Goal: Task Accomplishment & Management: Manage account settings

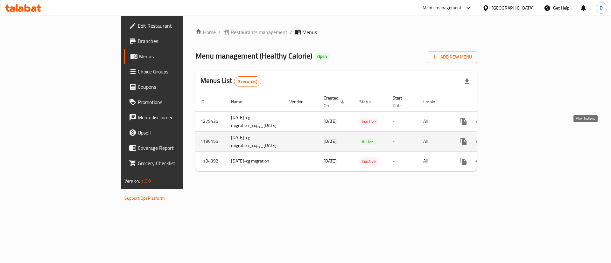
click at [517, 134] on link "enhanced table" at bounding box center [509, 141] width 15 height 15
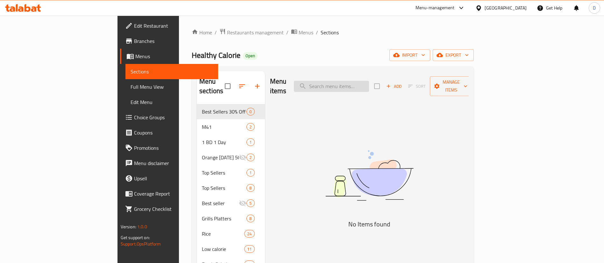
click at [369, 82] on input "search" at bounding box center [331, 86] width 75 height 11
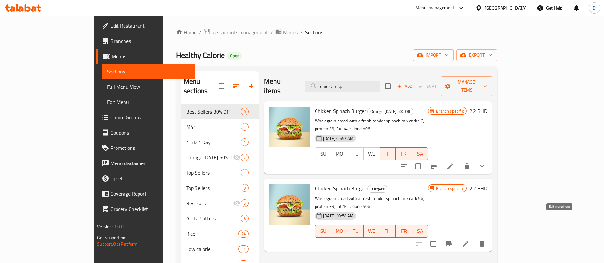
type input "chicken sp"
click at [469, 240] on icon at bounding box center [466, 244] width 8 height 8
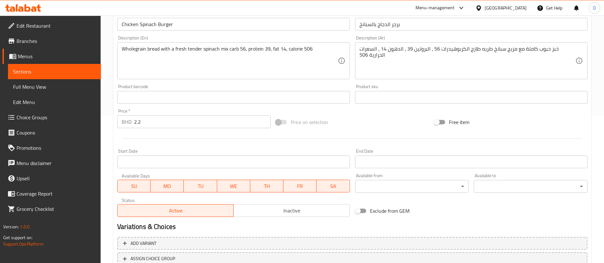
scroll to position [196, 0]
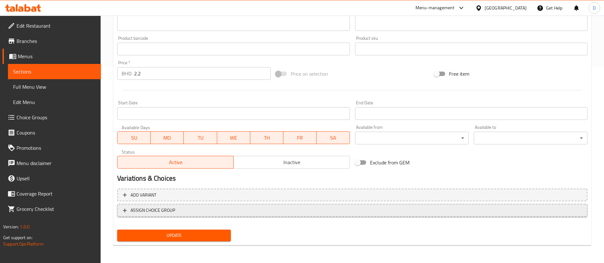
drag, startPoint x: 212, startPoint y: 209, endPoint x: 220, endPoint y: 201, distance: 11.3
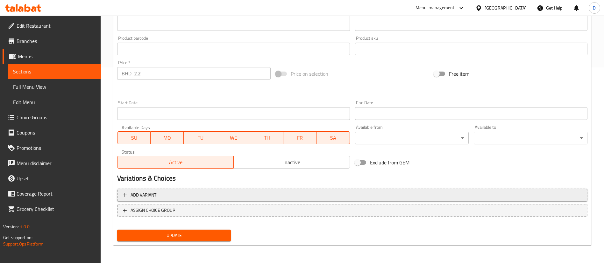
click at [213, 209] on span "ASSIGN CHOICE GROUP" at bounding box center [352, 211] width 459 height 8
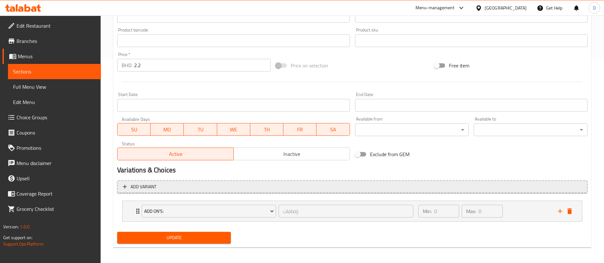
scroll to position [206, 0]
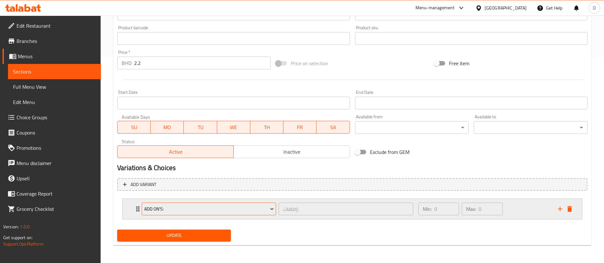
click at [263, 211] on span "Add On's:" at bounding box center [209, 209] width 130 height 8
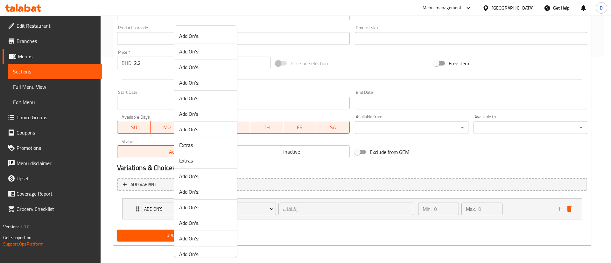
click at [134, 205] on div at bounding box center [305, 131] width 611 height 263
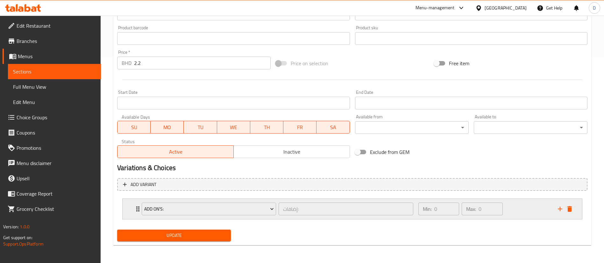
click at [137, 211] on icon "Expand" at bounding box center [137, 209] width 3 height 5
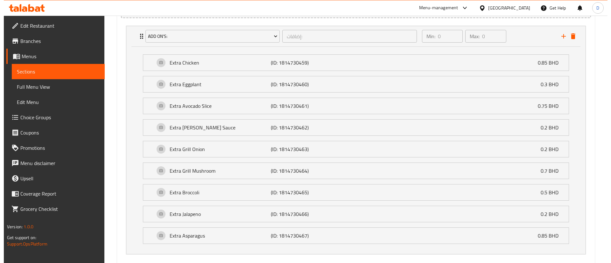
scroll to position [397, 0]
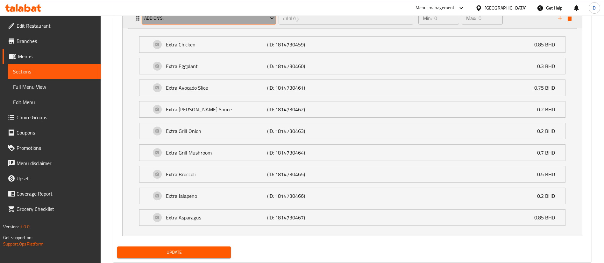
click at [163, 18] on span "Add On's:" at bounding box center [209, 18] width 130 height 8
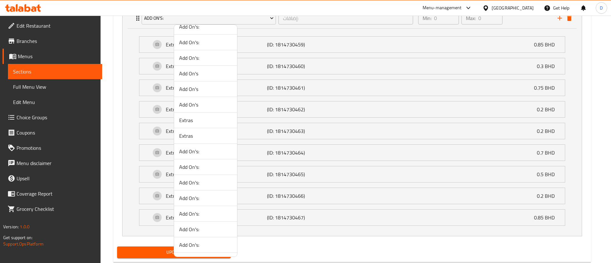
scroll to position [0, 0]
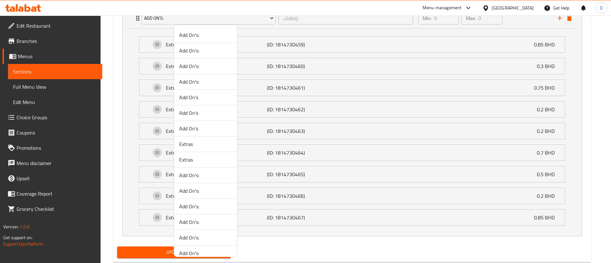
click at [204, 44] on li "Add On's:" at bounding box center [205, 51] width 63 height 16
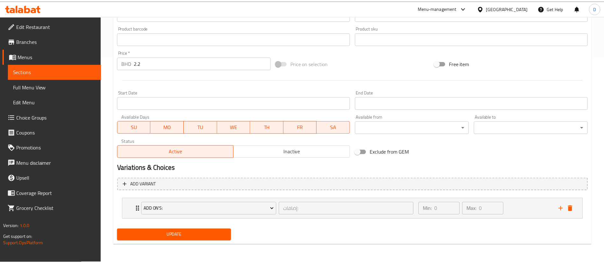
scroll to position [206, 0]
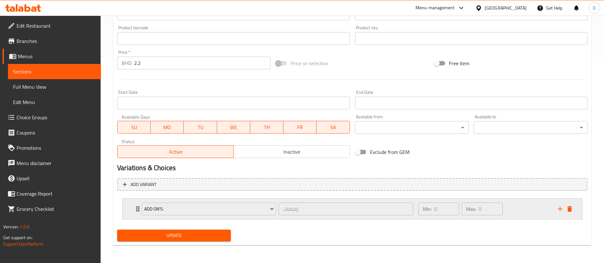
click at [135, 216] on div "Add On's: إضافات: ​ Min: 0 ​ Max: 0 ​" at bounding box center [354, 209] width 440 height 20
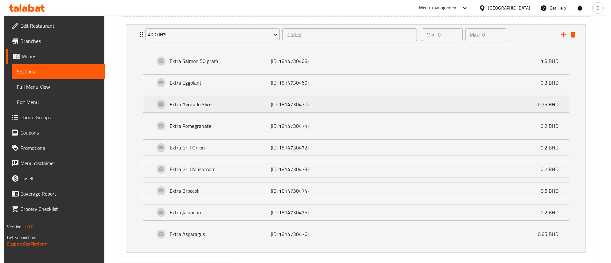
scroll to position [319, 0]
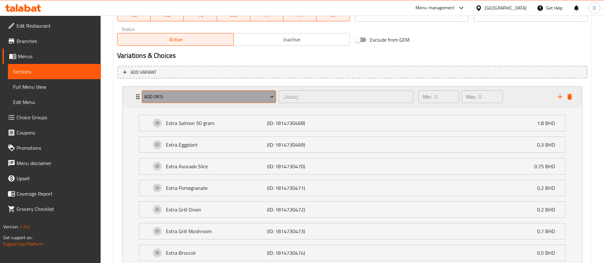
click at [166, 101] on span "Add On's:" at bounding box center [209, 97] width 130 height 8
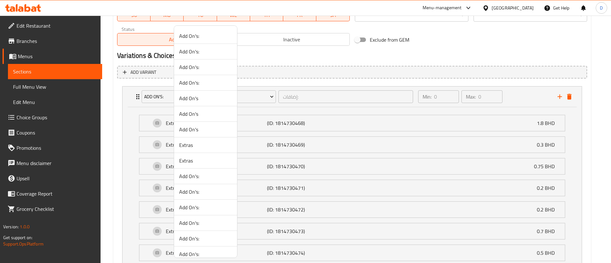
click at [195, 97] on span "Add On's" at bounding box center [205, 99] width 53 height 8
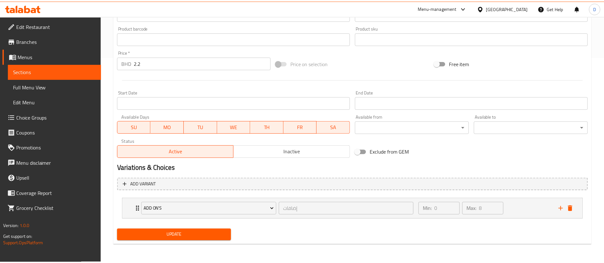
scroll to position [206, 0]
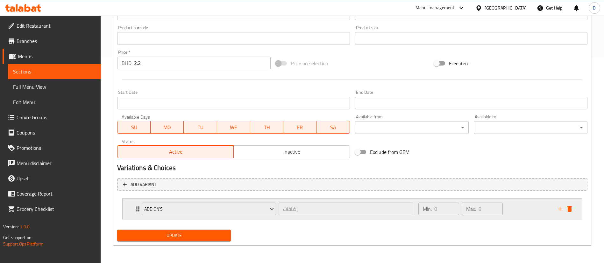
click at [139, 216] on div "Add On's إضافات ​" at bounding box center [277, 209] width 279 height 20
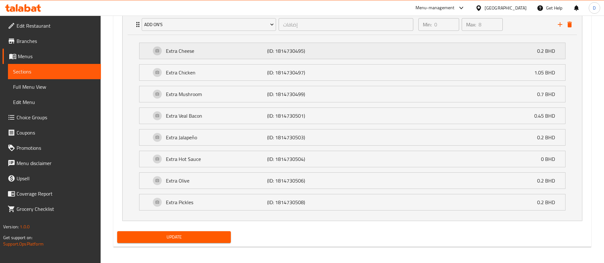
scroll to position [393, 0]
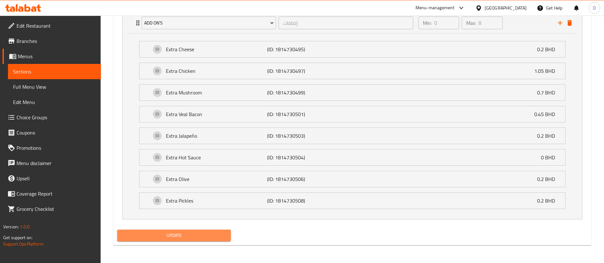
click at [193, 234] on span "Update" at bounding box center [173, 236] width 103 height 8
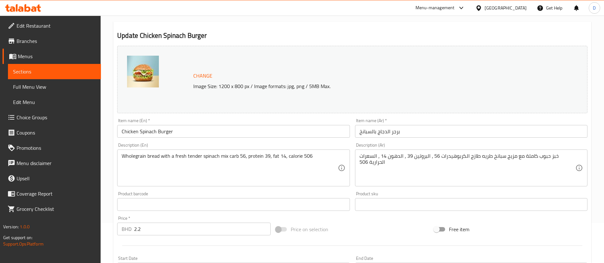
scroll to position [0, 0]
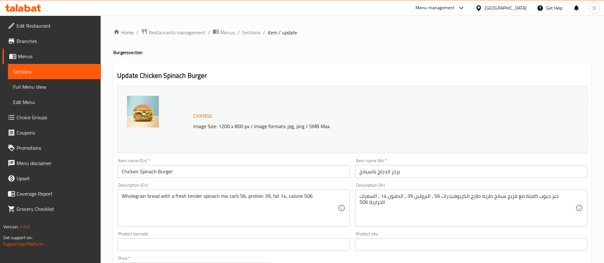
click at [252, 29] on span "Sections" at bounding box center [251, 33] width 18 height 8
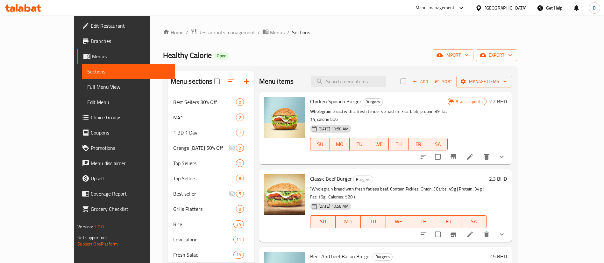
click at [509, 153] on button "show more" at bounding box center [501, 156] width 15 height 15
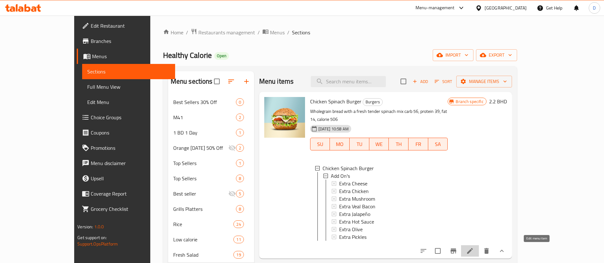
click at [473, 251] on icon at bounding box center [470, 251] width 6 height 6
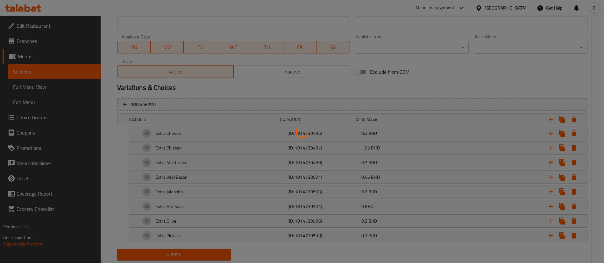
scroll to position [206, 0]
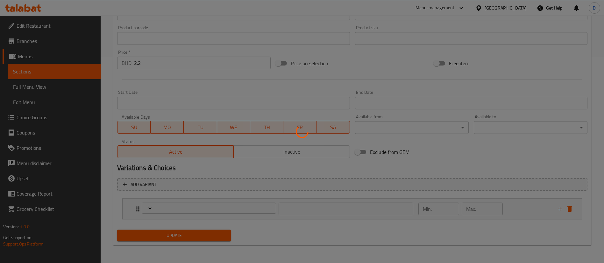
click at [572, 212] on div at bounding box center [302, 131] width 604 height 263
click at [576, 222] on div at bounding box center [302, 131] width 604 height 263
type input "إضافات"
type input "0"
type input "8"
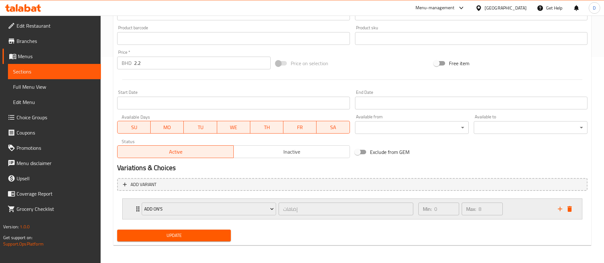
click at [576, 213] on div "Add On's إضافات ​ Min: 0 ​ Max: 8 ​" at bounding box center [352, 209] width 459 height 20
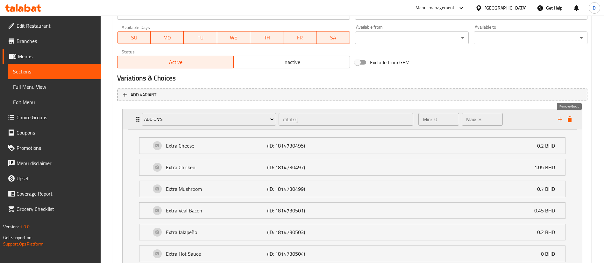
click at [572, 123] on icon "delete" at bounding box center [570, 120] width 8 height 8
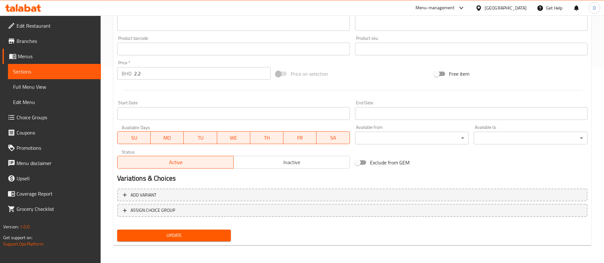
scroll to position [196, 0]
click at [174, 232] on span "Update" at bounding box center [173, 236] width 103 height 8
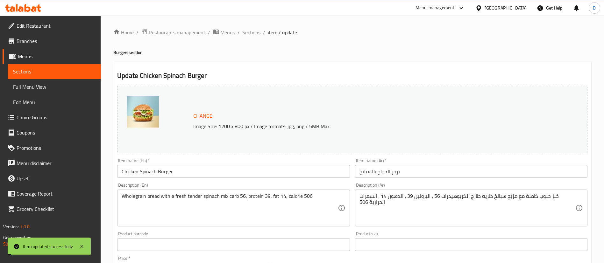
scroll to position [48, 0]
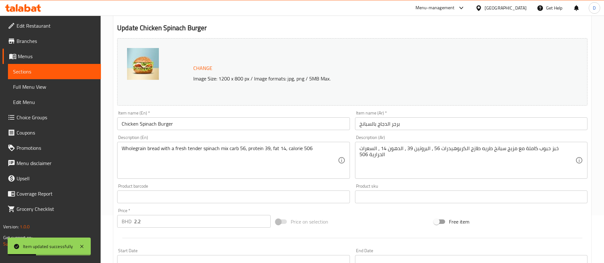
click at [35, 116] on span "Choice Groups" at bounding box center [56, 118] width 79 height 8
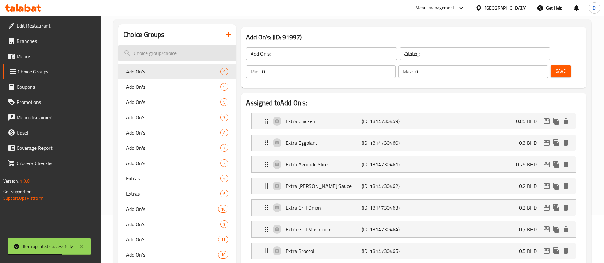
click at [200, 48] on input "search" at bounding box center [176, 53] width 117 height 16
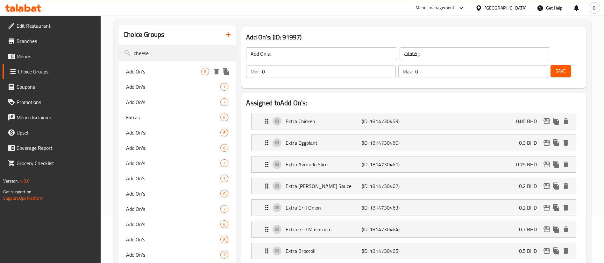
type input "cheese"
click at [189, 67] on div "Add On's 8" at bounding box center [176, 71] width 117 height 15
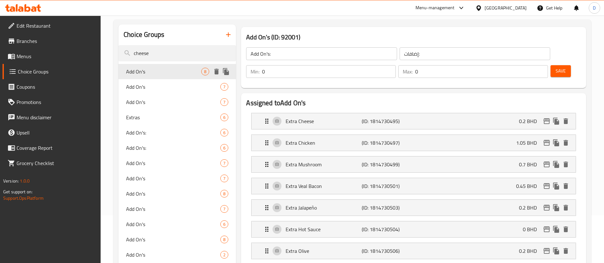
type input "Add On's"
type input "إضافات"
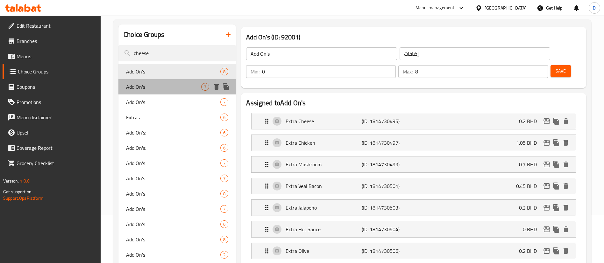
click at [177, 82] on div "Add On's 7" at bounding box center [176, 86] width 117 height 15
type input "7"
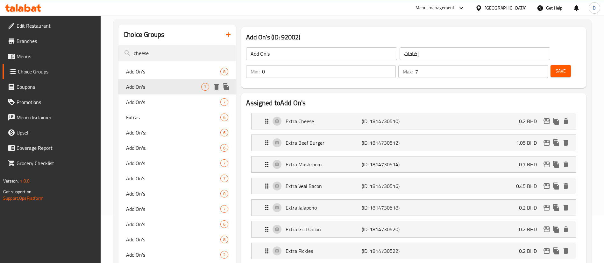
click at [172, 88] on span "Add On's" at bounding box center [163, 87] width 75 height 8
click at [163, 98] on span "Add On's" at bounding box center [163, 102] width 75 height 8
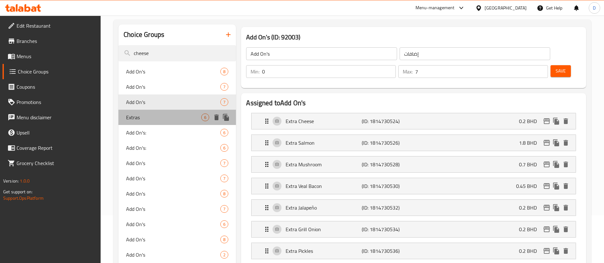
click at [162, 114] on span "Extras" at bounding box center [163, 118] width 75 height 8
type input "Extras"
type input "إضافي"
type input "1"
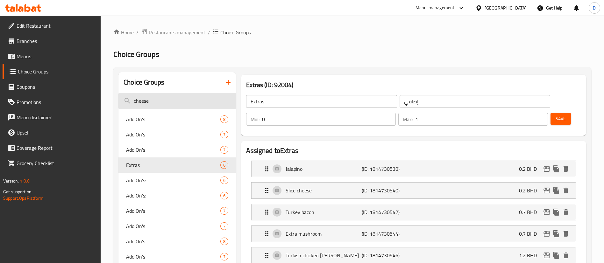
drag, startPoint x: 160, startPoint y: 108, endPoint x: 174, endPoint y: 103, distance: 14.9
click at [174, 103] on input "cheese" at bounding box center [176, 101] width 117 height 16
click at [153, 180] on span "Add On's:" at bounding box center [163, 181] width 75 height 8
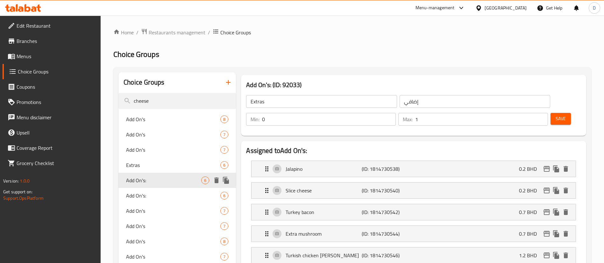
type input "Add On's:"
type input "إضافات:"
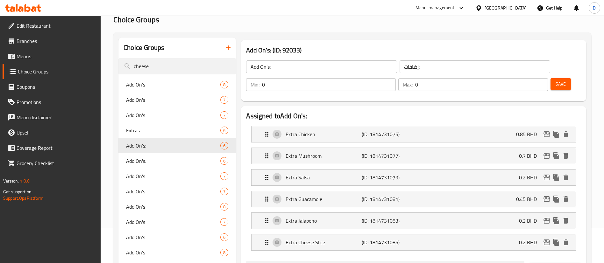
scroll to position [48, 0]
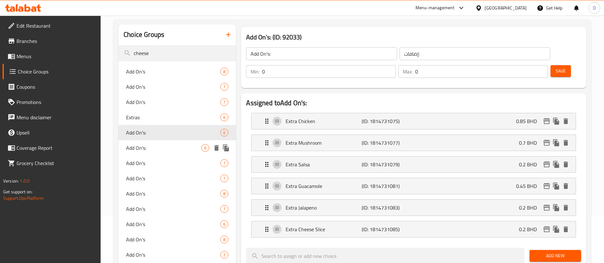
click at [154, 150] on span "Add On's:" at bounding box center [163, 148] width 75 height 8
type input "6"
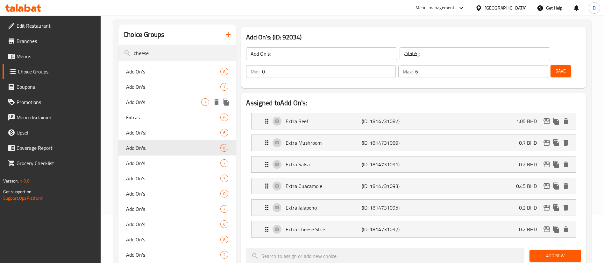
scroll to position [96, 0]
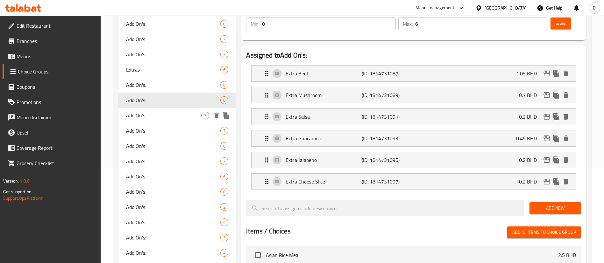
click at [157, 115] on span "Add On's" at bounding box center [163, 116] width 75 height 8
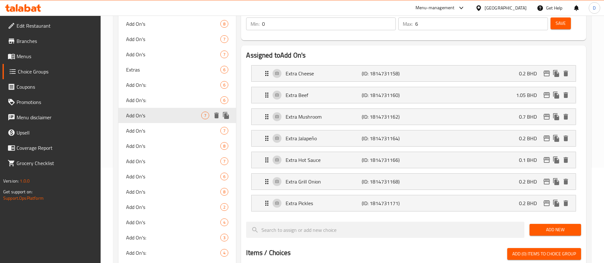
type input "Add On's"
type input "إضافات"
click at [152, 128] on span "Add On's" at bounding box center [163, 131] width 75 height 8
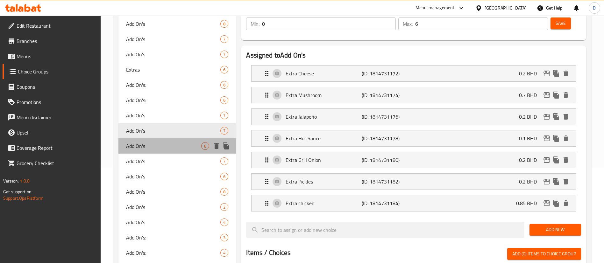
click at [152, 142] on span "Add On's" at bounding box center [163, 146] width 75 height 8
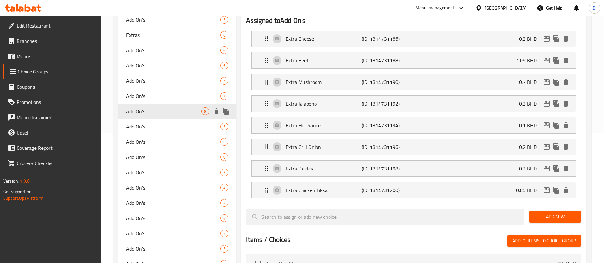
scroll to position [143, 0]
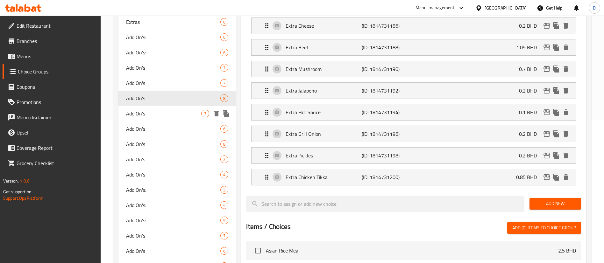
click at [152, 113] on span "Add On's" at bounding box center [163, 114] width 75 height 8
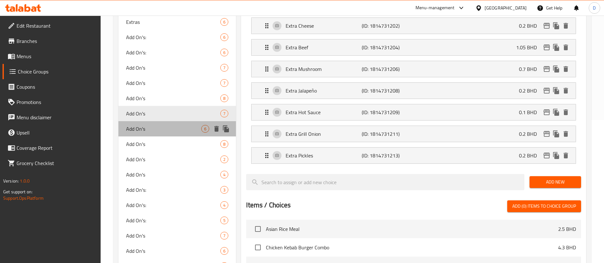
click at [154, 128] on span "Add On's" at bounding box center [163, 129] width 75 height 8
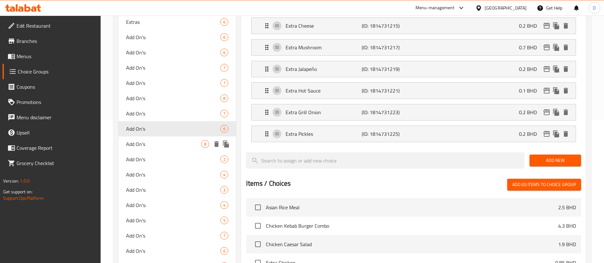
click at [145, 141] on span "Add On's" at bounding box center [163, 144] width 75 height 8
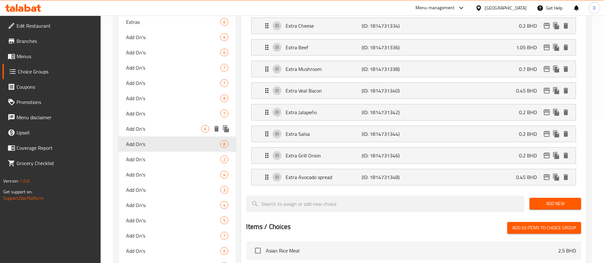
type input "0"
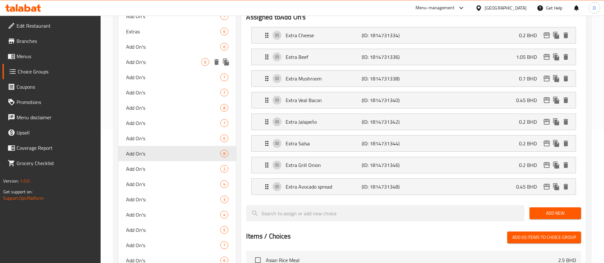
scroll to position [191, 0]
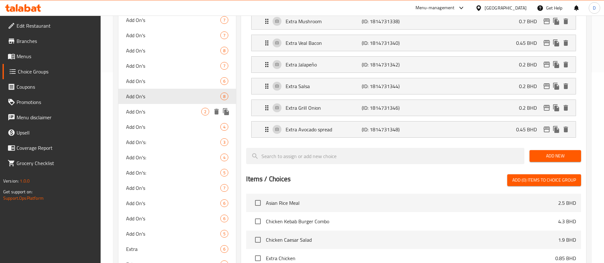
click at [173, 113] on span "Add On's" at bounding box center [163, 112] width 75 height 8
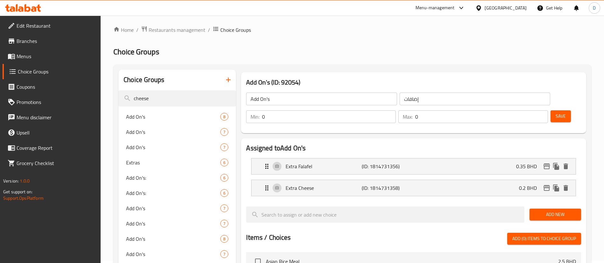
scroll to position [0, 0]
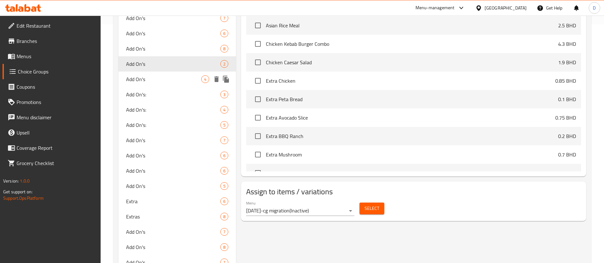
click at [167, 75] on span "Add On's" at bounding box center [163, 79] width 75 height 8
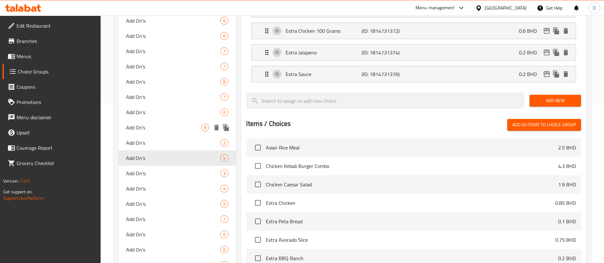
scroll to position [239, 0]
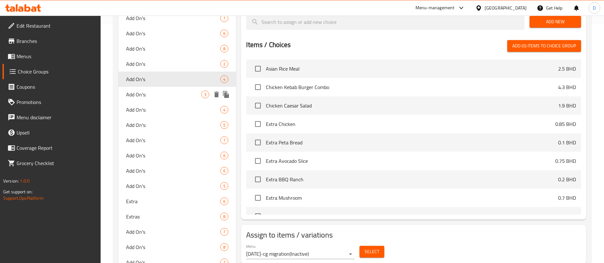
click at [160, 93] on span "Add On's:" at bounding box center [163, 95] width 75 height 8
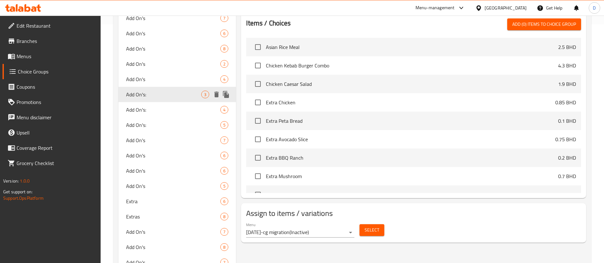
type input "Add On's:"
type input "إضافات:"
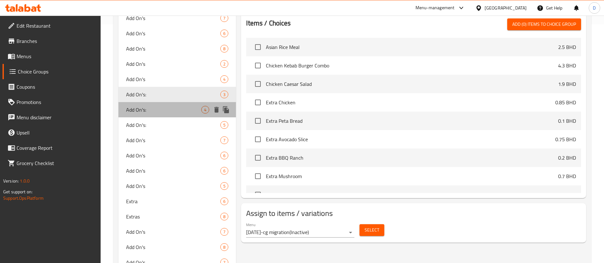
click at [163, 109] on span "Add On's:" at bounding box center [163, 110] width 75 height 8
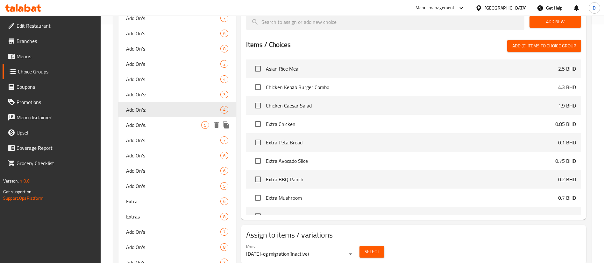
click at [159, 131] on div "Add On's: 5" at bounding box center [176, 124] width 117 height 15
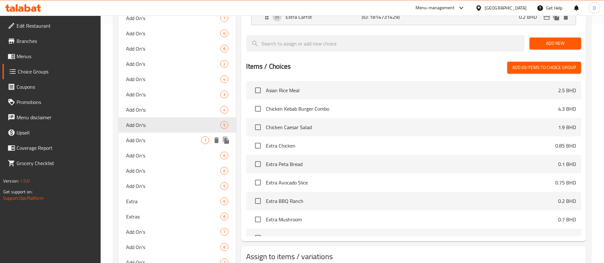
type input "0"
click at [160, 137] on span "Add On's" at bounding box center [163, 141] width 75 height 8
type input "Add On's"
type input "إضافات"
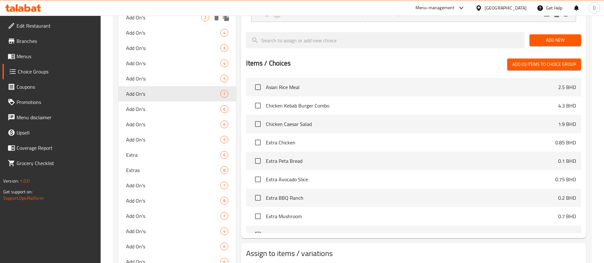
scroll to position [287, 0]
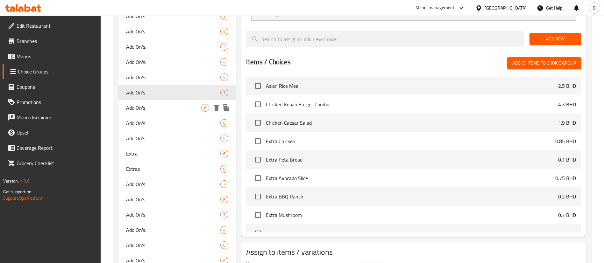
click at [161, 110] on span "Add On's" at bounding box center [163, 108] width 75 height 8
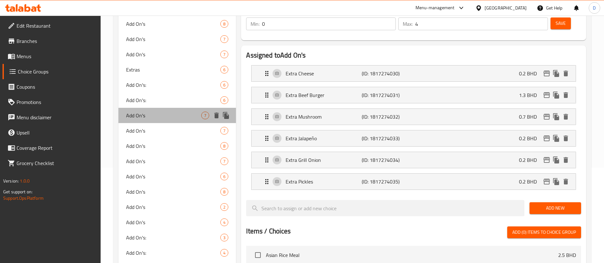
scroll to position [48, 0]
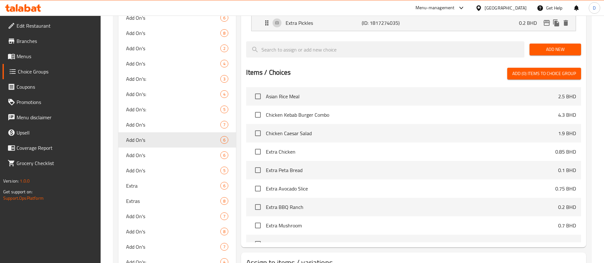
scroll to position [287, 0]
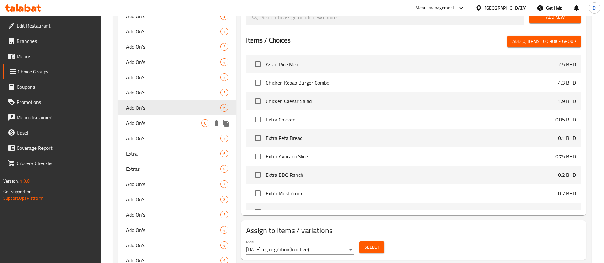
click at [167, 120] on span "Add On's" at bounding box center [163, 123] width 75 height 8
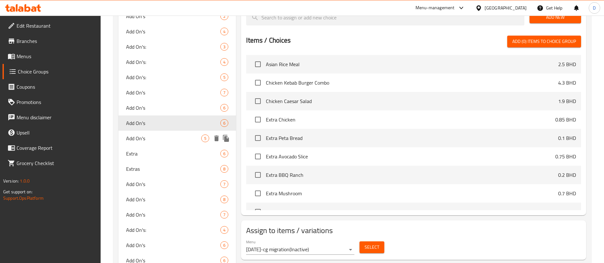
click at [166, 134] on div "Add On's 5" at bounding box center [176, 138] width 117 height 15
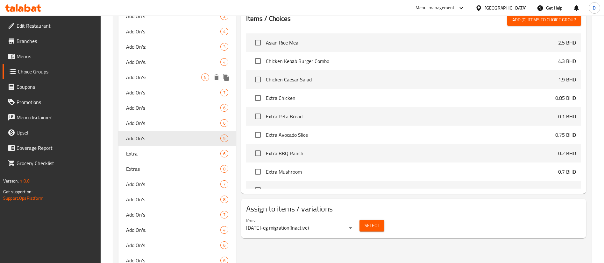
type input "5"
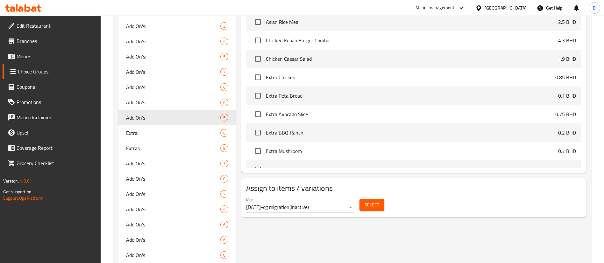
scroll to position [382, 0]
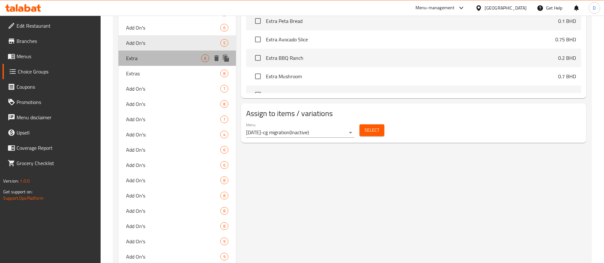
click at [158, 61] on span "Extra" at bounding box center [163, 58] width 75 height 8
type input "Extra"
type input "1"
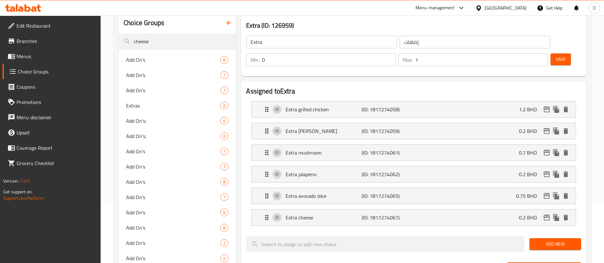
scroll to position [48, 0]
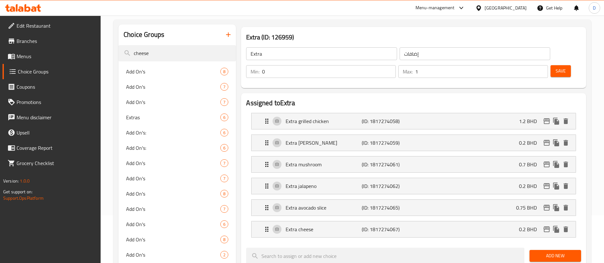
drag, startPoint x: 185, startPoint y: 53, endPoint x: 91, endPoint y: 44, distance: 94.0
click at [96, 45] on span "Branches" at bounding box center [56, 41] width 79 height 8
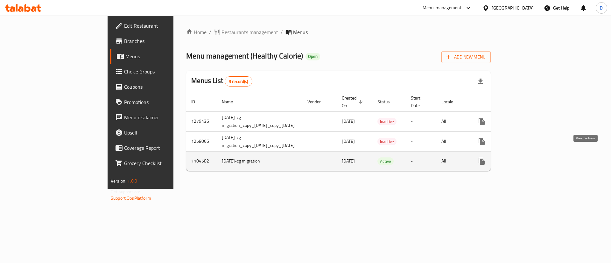
click at [532, 158] on icon "enhanced table" at bounding box center [528, 162] width 8 height 8
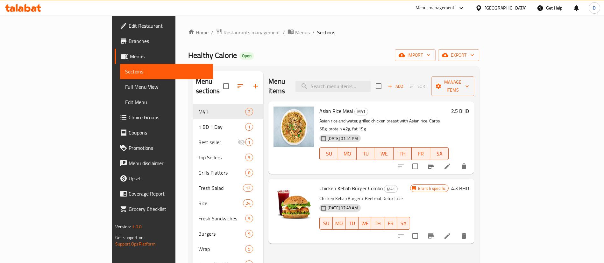
click at [388, 104] on div "Asian Rice Meal M41 Asian rice and water, grilled chicken breast with Asian ric…" at bounding box center [384, 138] width 134 height 68
click at [371, 84] on input "search" at bounding box center [332, 86] width 75 height 11
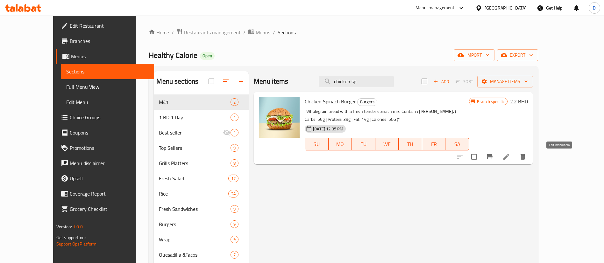
type input "chicken sp"
click at [510, 159] on icon at bounding box center [506, 157] width 8 height 8
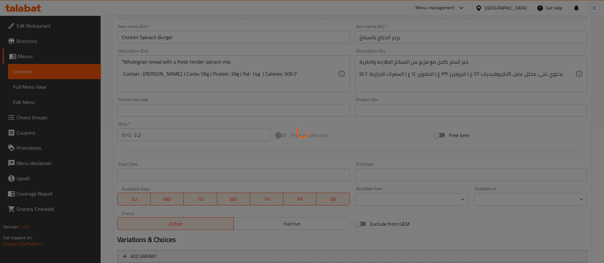
scroll to position [100, 0]
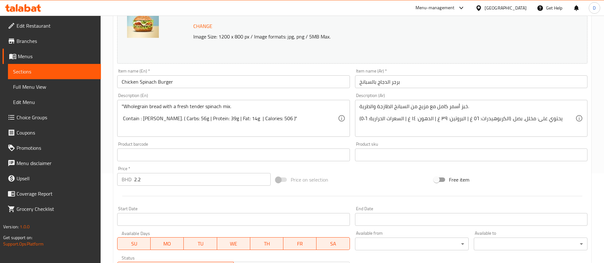
scroll to position [196, 0]
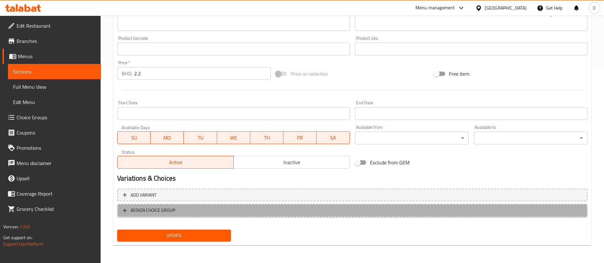
click at [188, 210] on span "ASSIGN CHOICE GROUP" at bounding box center [352, 211] width 459 height 8
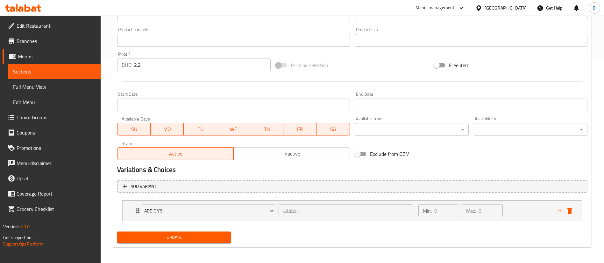
scroll to position [206, 0]
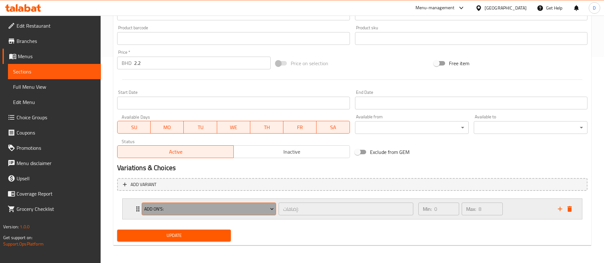
click at [175, 210] on span "Add On's:" at bounding box center [209, 209] width 130 height 8
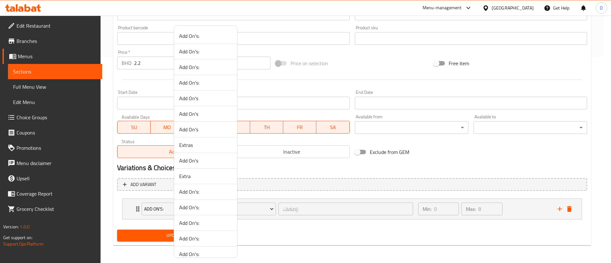
click at [191, 48] on span "Add On's:" at bounding box center [205, 52] width 53 height 8
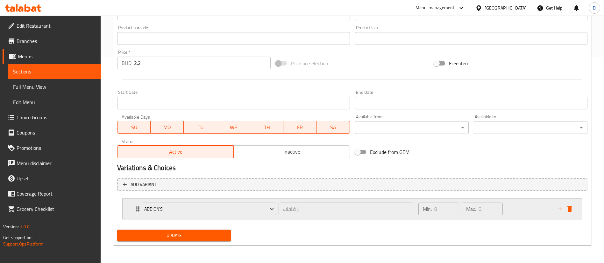
click at [132, 211] on div "Add On's: إضافات: ​ Min: 0 ​ Max: 0 ​" at bounding box center [352, 209] width 459 height 20
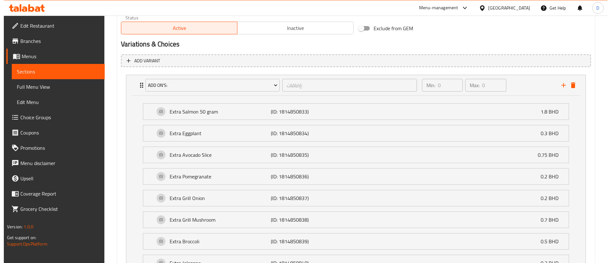
scroll to position [350, 0]
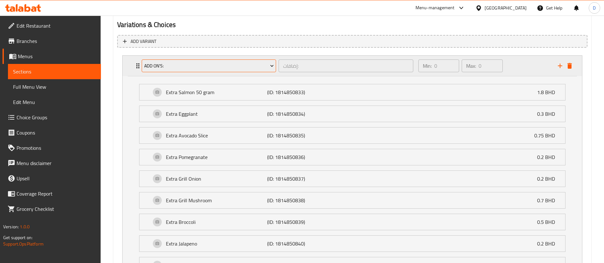
click at [191, 65] on span "Add On's:" at bounding box center [209, 66] width 130 height 8
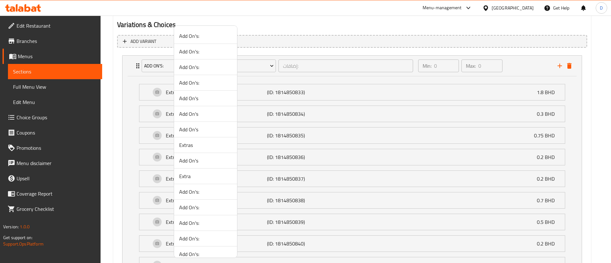
click at [184, 81] on span "Add On's:" at bounding box center [205, 83] width 53 height 8
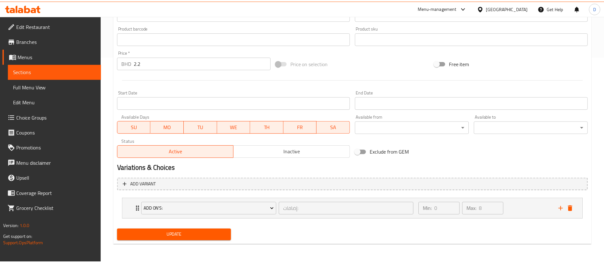
scroll to position [206, 0]
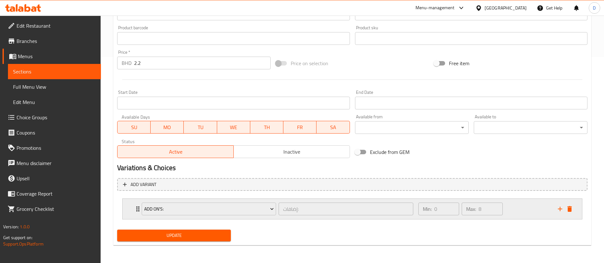
click at [135, 216] on div "Add On's: إضافات: ​ Min: 0 ​ Max: 8 ​" at bounding box center [354, 209] width 440 height 20
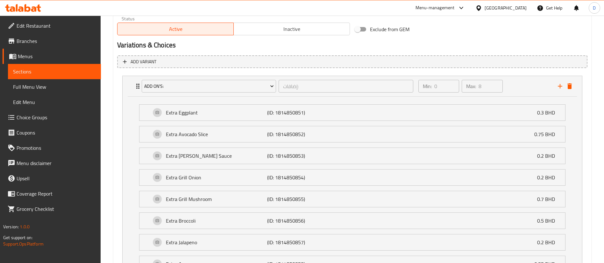
scroll to position [350, 0]
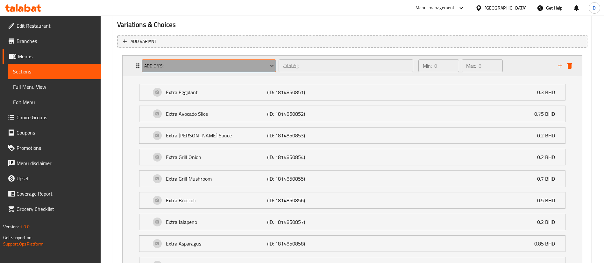
click at [187, 70] on button "Add On's:" at bounding box center [209, 66] width 134 height 13
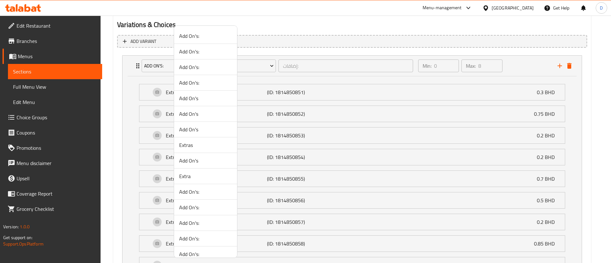
click at [195, 82] on span "Add On's:" at bounding box center [205, 83] width 53 height 8
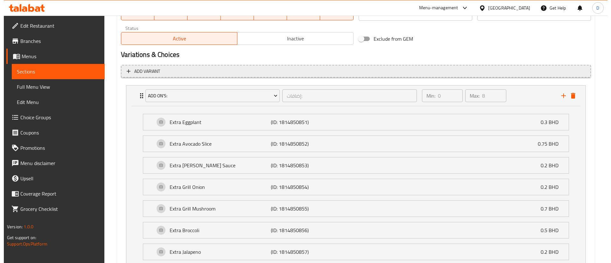
scroll to position [319, 0]
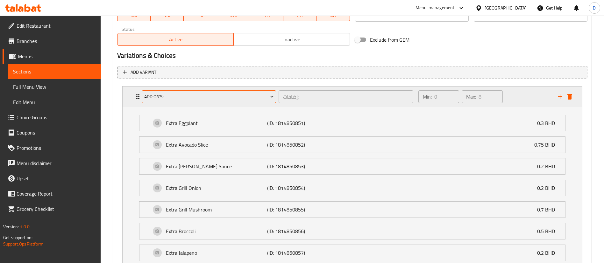
click at [172, 94] on span "Add On's:" at bounding box center [209, 97] width 130 height 8
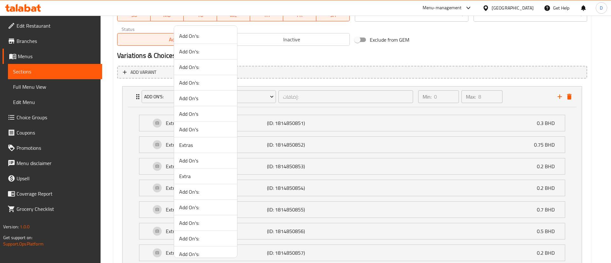
click at [197, 117] on span "Add On's" at bounding box center [205, 114] width 53 height 8
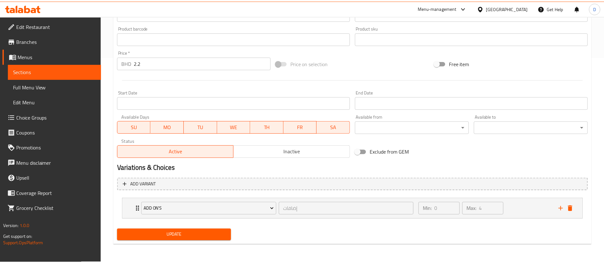
scroll to position [206, 0]
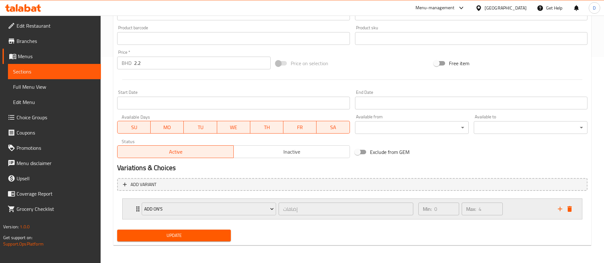
click at [138, 209] on div "Add On's إضافات ​" at bounding box center [277, 209] width 279 height 20
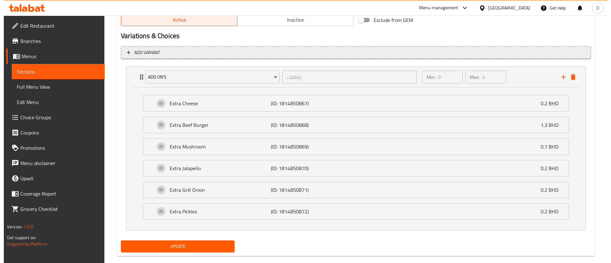
scroll to position [349, 0]
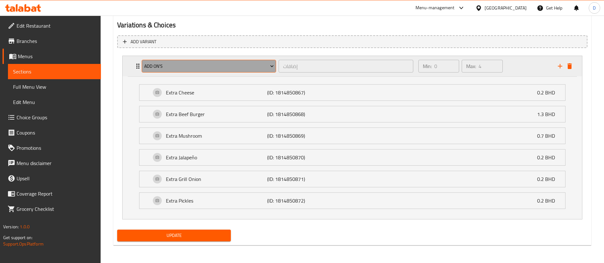
click at [185, 65] on span "Add On's" at bounding box center [209, 66] width 130 height 8
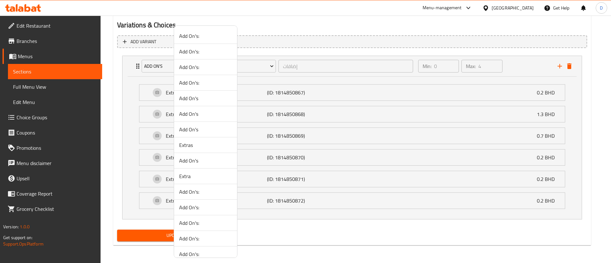
click at [200, 48] on span "Add On's:" at bounding box center [205, 52] width 53 height 8
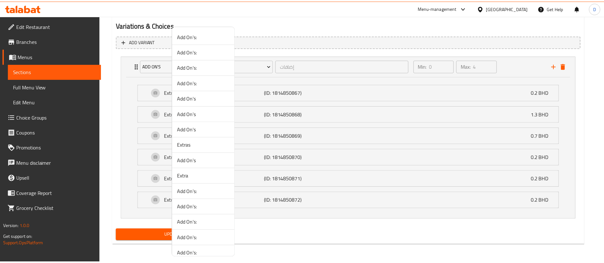
scroll to position [206, 0]
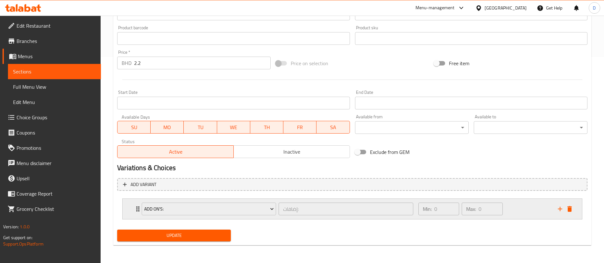
drag, startPoint x: 141, startPoint y: 209, endPoint x: 142, endPoint y: 199, distance: 9.2
click at [140, 210] on div "Add On's: إضافات: ​" at bounding box center [277, 209] width 279 height 20
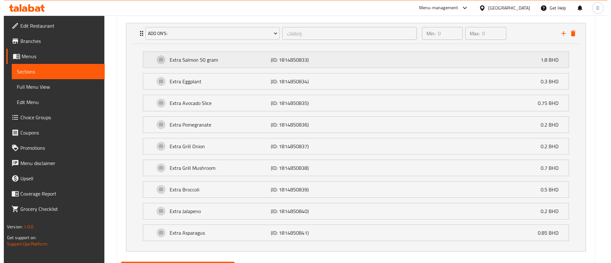
scroll to position [397, 0]
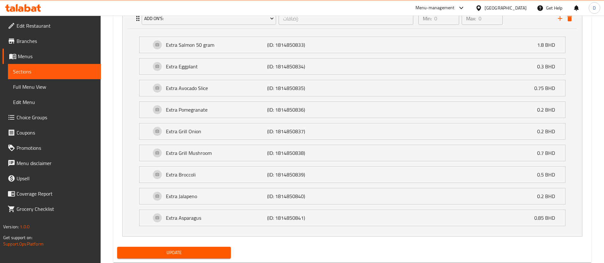
click at [194, 29] on div "Extra Salmon 50 gram (ID: 1814850833) 1.8 BHD Name (En) Extra Salmon 50 gram Na…" at bounding box center [352, 133] width 459 height 208
click at [194, 24] on button "Add On's:" at bounding box center [209, 18] width 134 height 13
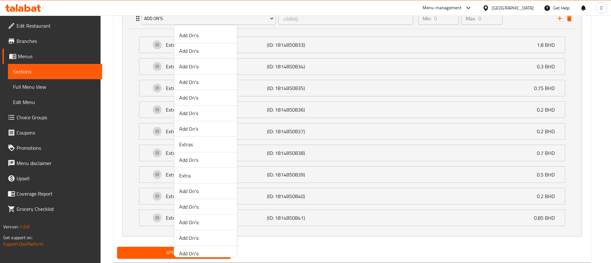
click at [191, 110] on span "Add On's" at bounding box center [205, 114] width 53 height 8
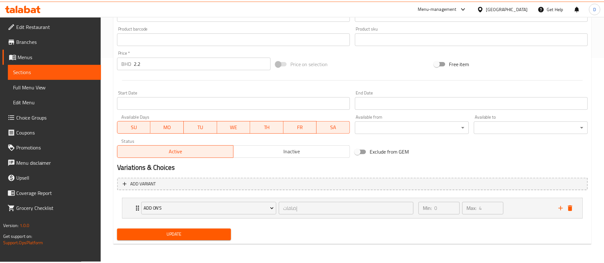
scroll to position [206, 0]
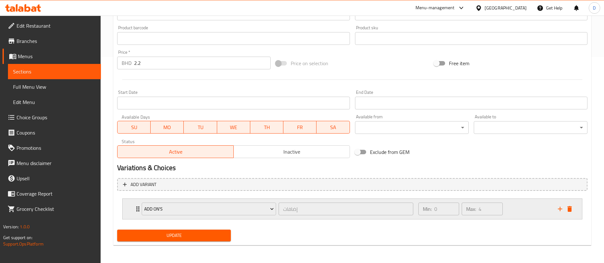
click at [131, 213] on div "Add On's إضافات ​ Min: 0 ​ Max: 4 ​" at bounding box center [352, 209] width 459 height 20
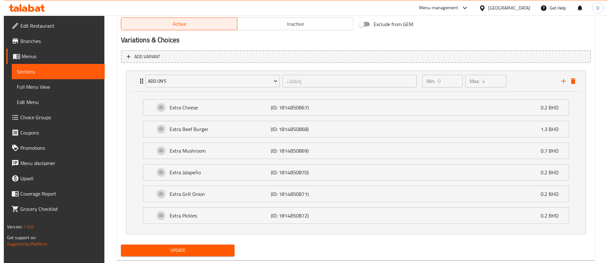
scroll to position [349, 0]
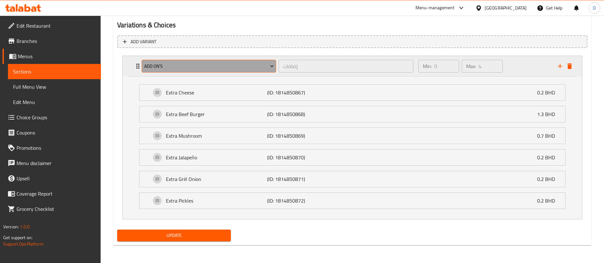
click at [179, 60] on button "Add On's" at bounding box center [209, 66] width 134 height 13
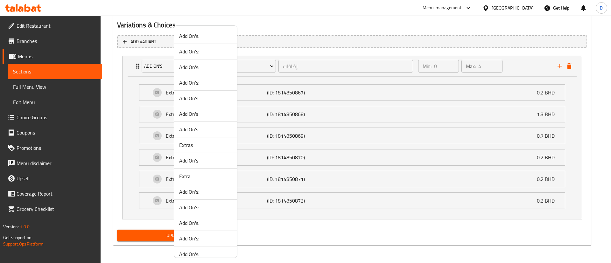
click at [196, 126] on span "Add On's" at bounding box center [205, 130] width 53 height 8
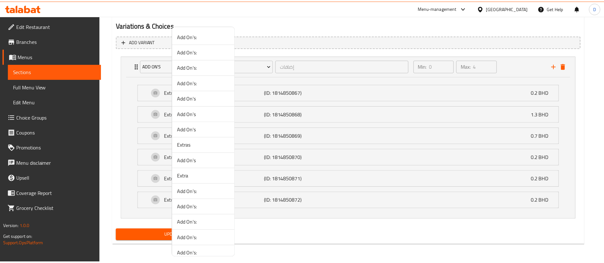
scroll to position [206, 0]
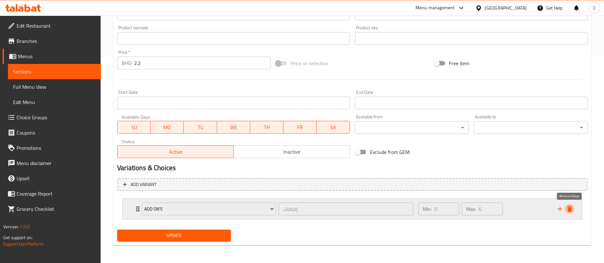
click at [573, 213] on icon "delete" at bounding box center [570, 209] width 8 height 8
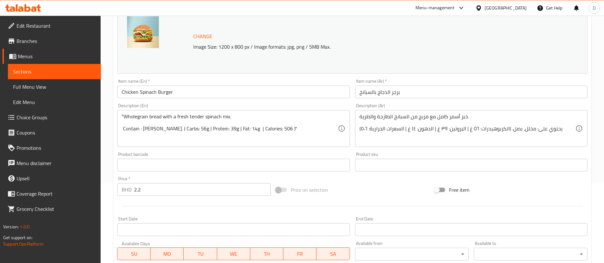
scroll to position [196, 0]
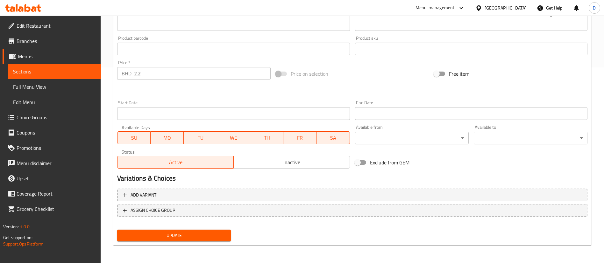
click at [219, 238] on span "Update" at bounding box center [173, 236] width 103 height 8
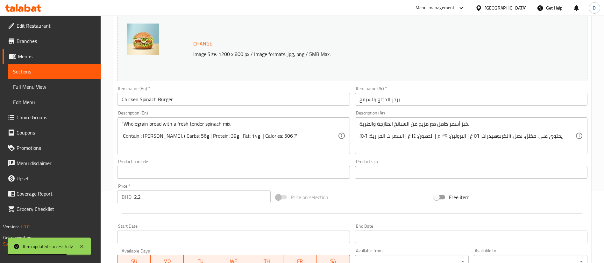
scroll to position [0, 0]
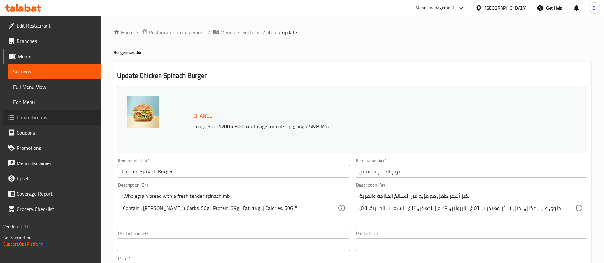
click at [21, 116] on span "Choice Groups" at bounding box center [56, 118] width 79 height 8
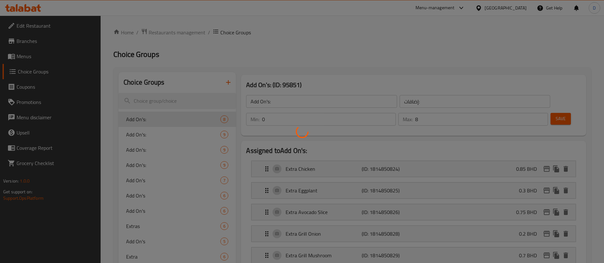
click at [175, 102] on div at bounding box center [302, 131] width 604 height 263
click at [165, 100] on div at bounding box center [302, 131] width 604 height 263
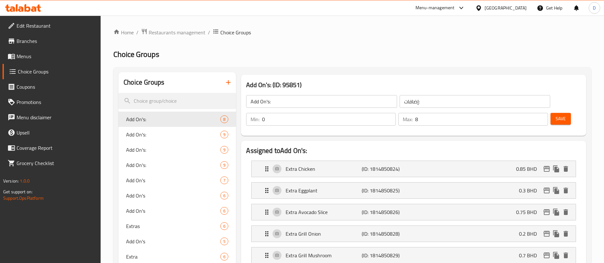
click at [165, 100] on input "search" at bounding box center [176, 101] width 117 height 16
type input "hot sauce"
click at [152, 125] on div "Add On's 7" at bounding box center [176, 119] width 117 height 15
type input "Add On's"
type input "إضافات"
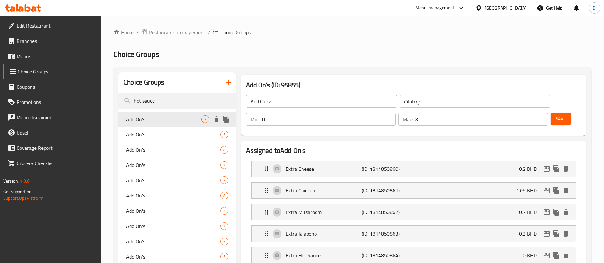
type input "7"
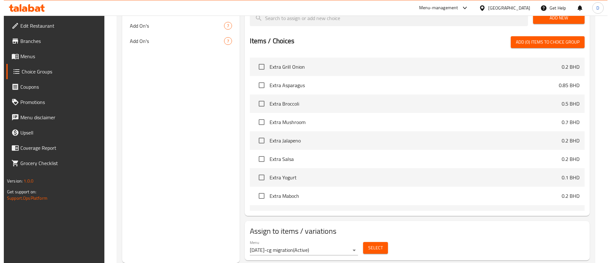
scroll to position [143, 0]
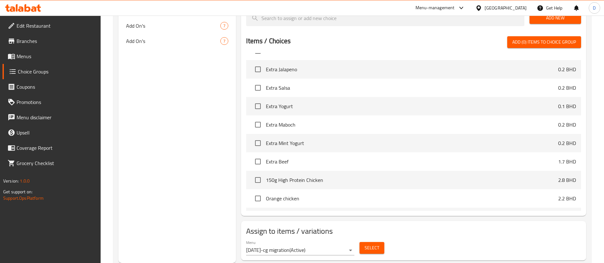
click at [365, 240] on div "Select" at bounding box center [372, 248] width 30 height 17
click at [364, 242] on button "Select" at bounding box center [371, 248] width 25 height 12
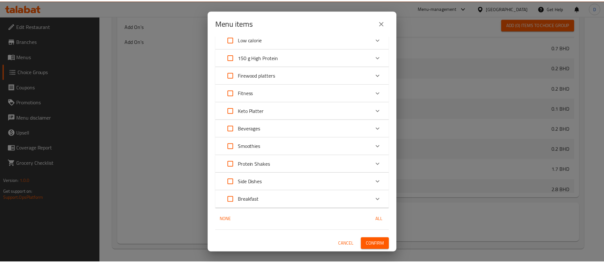
scroll to position [0, 0]
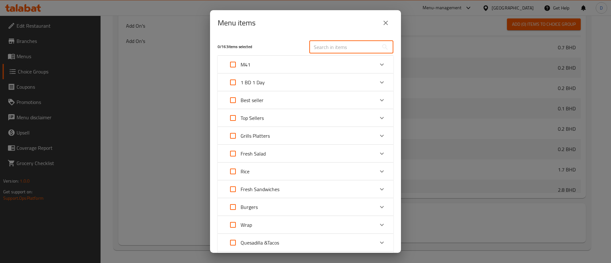
click at [343, 45] on input "text" at bounding box center [343, 47] width 69 height 13
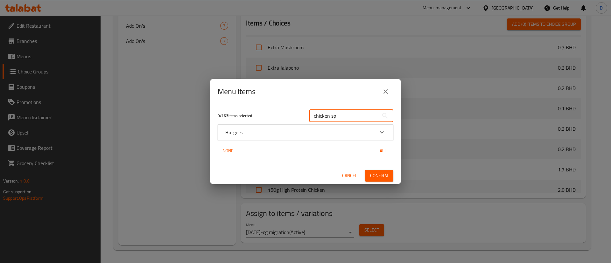
type input "chicken sp"
click at [384, 132] on icon "Expand" at bounding box center [382, 133] width 8 height 8
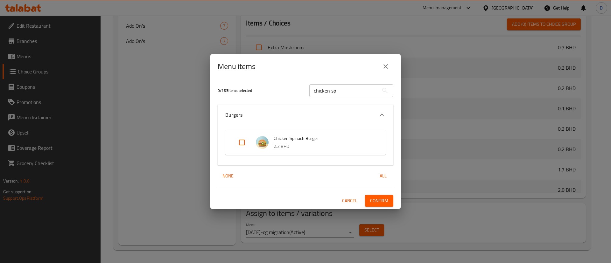
click at [242, 143] on input "Expand" at bounding box center [241, 142] width 15 height 15
checkbox input "true"
click at [380, 198] on span "Confirm" at bounding box center [379, 201] width 18 height 8
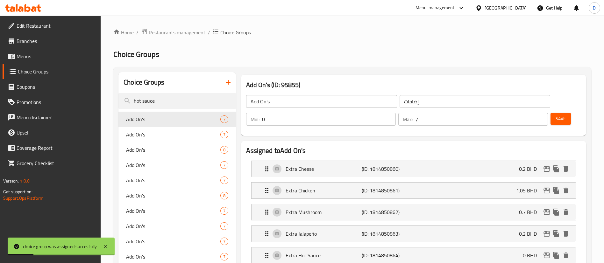
click at [175, 33] on span "Restaurants management" at bounding box center [177, 33] width 57 height 8
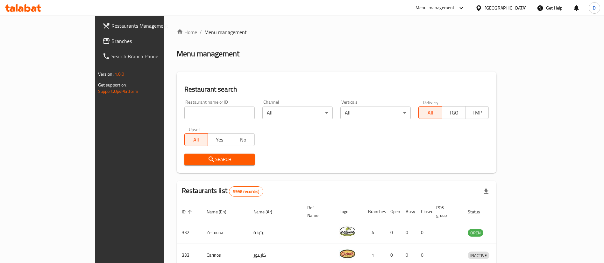
click at [184, 103] on div "Restaurant name or ID Restaurant name or ID" at bounding box center [219, 109] width 70 height 19
click at [184, 110] on input "search" at bounding box center [219, 113] width 70 height 13
type input "chicket"
click button "Search" at bounding box center [219, 160] width 70 height 12
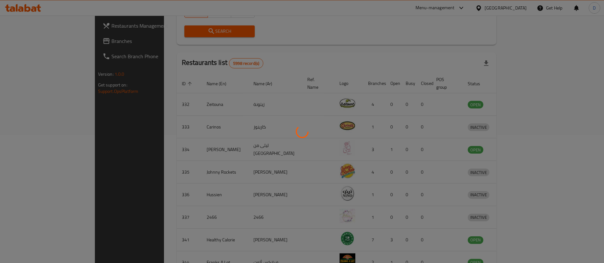
scroll to position [144, 0]
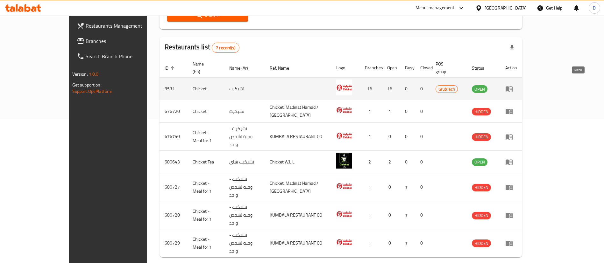
click at [513, 85] on icon "enhanced table" at bounding box center [509, 89] width 8 height 8
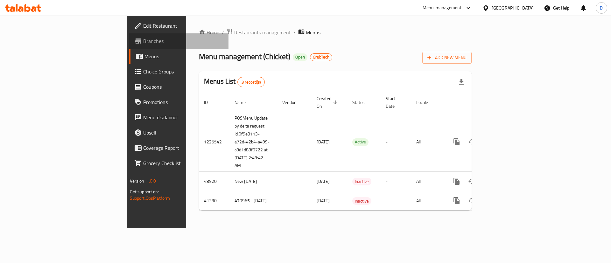
click at [143, 41] on span "Branches" at bounding box center [183, 41] width 81 height 8
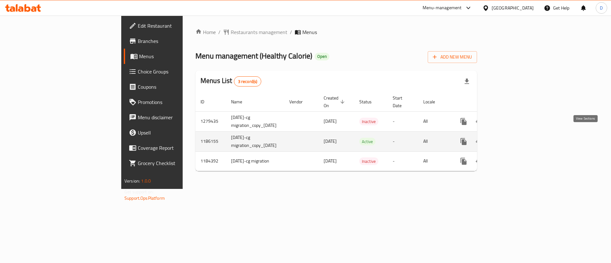
click at [517, 134] on link "enhanced table" at bounding box center [509, 141] width 15 height 15
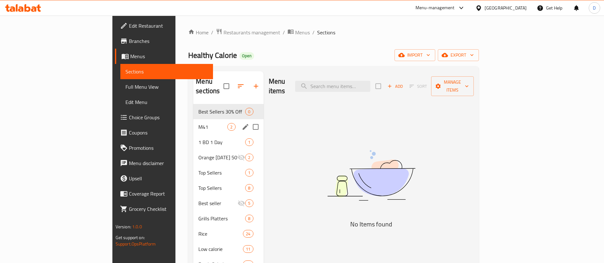
click at [193, 123] on div "M41 2" at bounding box center [228, 126] width 70 height 15
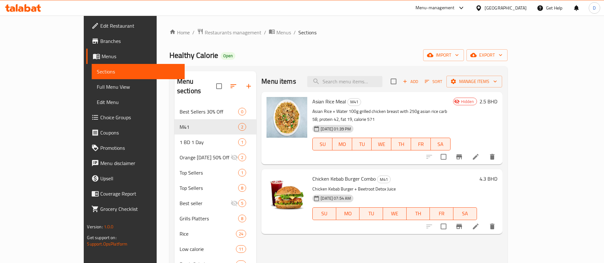
click at [382, 78] on input "search" at bounding box center [344, 81] width 75 height 11
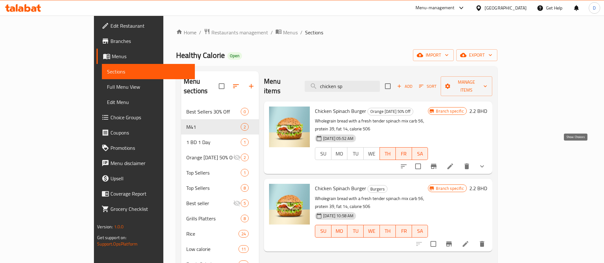
type input "chicken sp"
click at [486, 163] on icon "show more" at bounding box center [482, 167] width 8 height 8
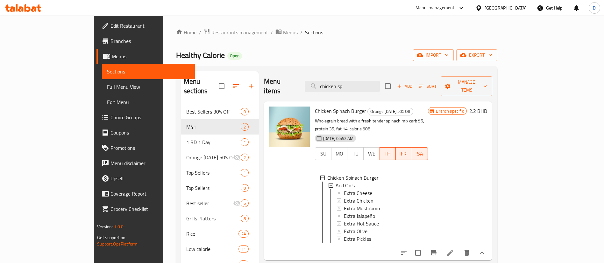
click at [211, 36] on span "Restaurants management" at bounding box center [239, 33] width 57 height 8
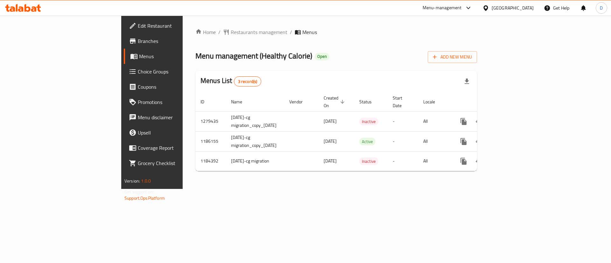
click at [138, 71] on span "Choice Groups" at bounding box center [178, 72] width 81 height 8
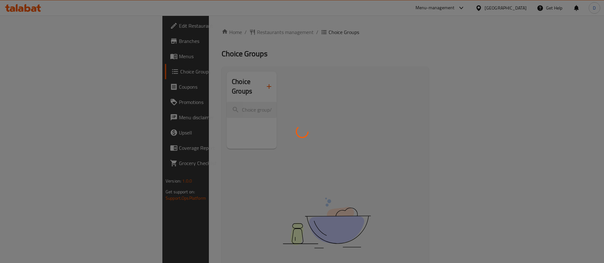
click at [160, 104] on div at bounding box center [302, 131] width 604 height 263
click at [172, 96] on div at bounding box center [302, 131] width 604 height 263
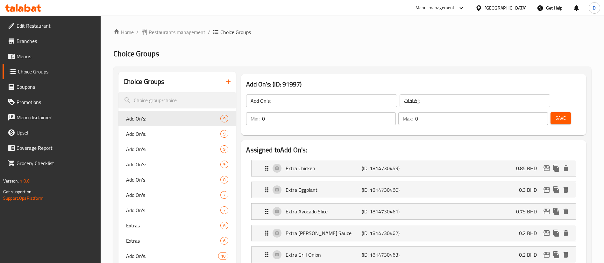
click at [174, 102] on input "search" at bounding box center [176, 100] width 117 height 16
type input "hot sauce"
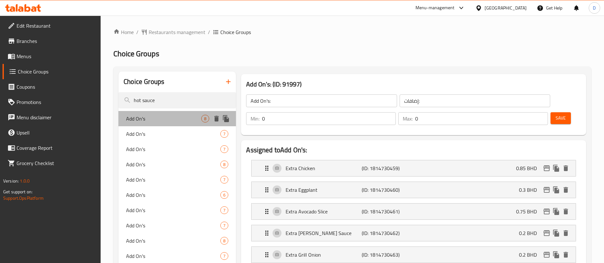
click at [161, 116] on span "Add On's" at bounding box center [163, 119] width 75 height 8
type input "Add On's"
type input "إضافات"
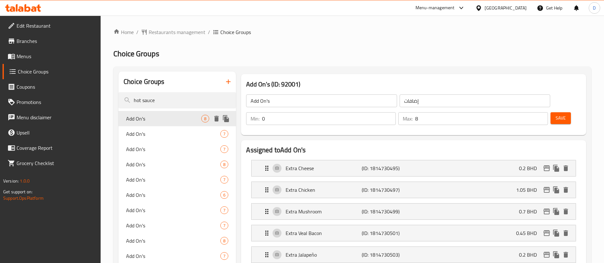
scroll to position [48, 0]
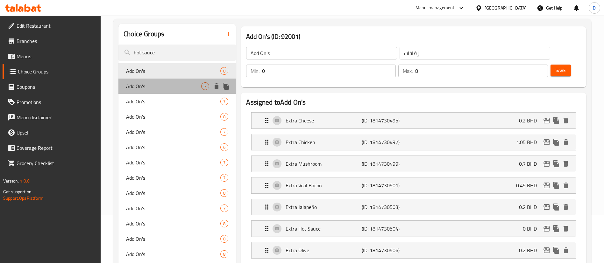
click at [157, 91] on div "Add On's 7" at bounding box center [176, 86] width 117 height 15
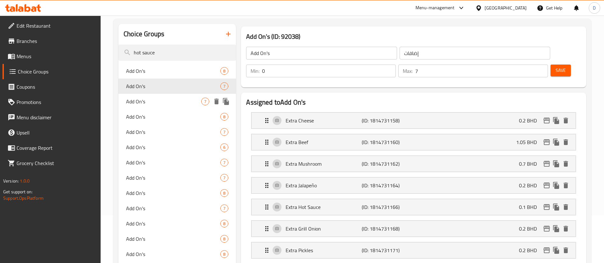
click at [162, 104] on span "Add On's" at bounding box center [163, 102] width 75 height 8
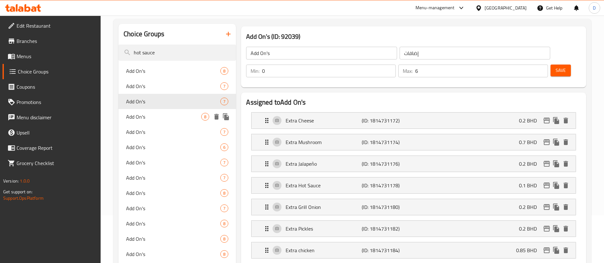
click at [154, 122] on div "Add On's 8" at bounding box center [176, 116] width 117 height 15
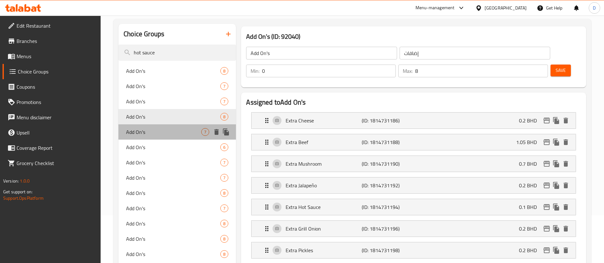
click at [153, 131] on span "Add On's" at bounding box center [163, 132] width 75 height 8
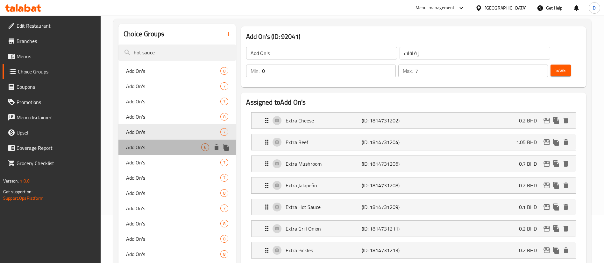
click at [153, 146] on span "Add On's" at bounding box center [163, 148] width 75 height 8
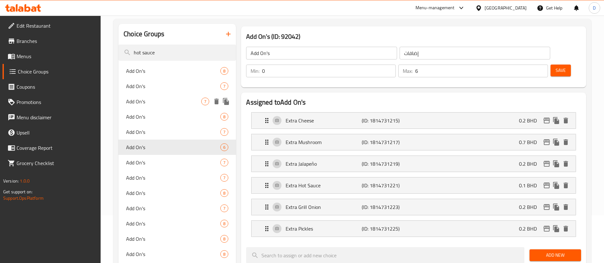
scroll to position [96, 0]
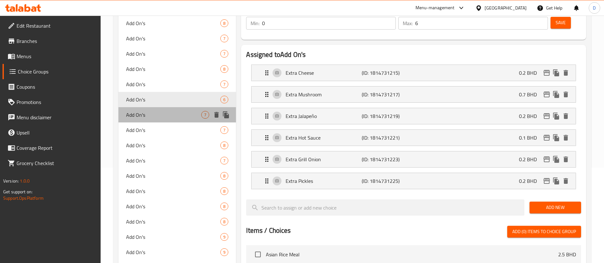
click at [159, 113] on span "Add On's" at bounding box center [163, 115] width 75 height 8
type input "7"
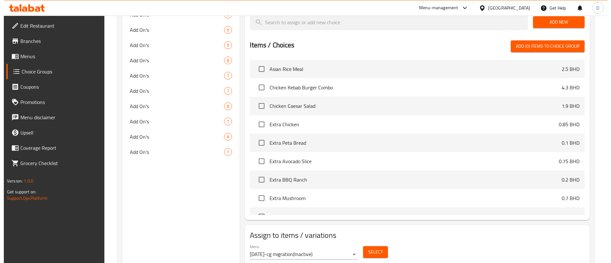
scroll to position [307, 0]
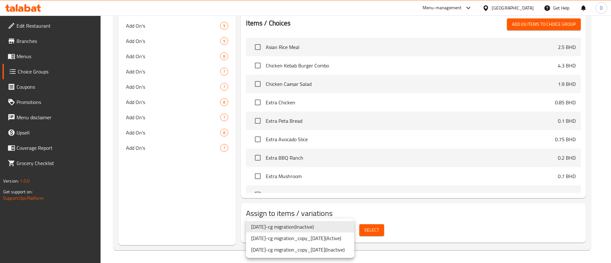
click at [343, 241] on li "[DATE]-cg migration_copy_[DATE] ( Active )" at bounding box center [300, 238] width 108 height 11
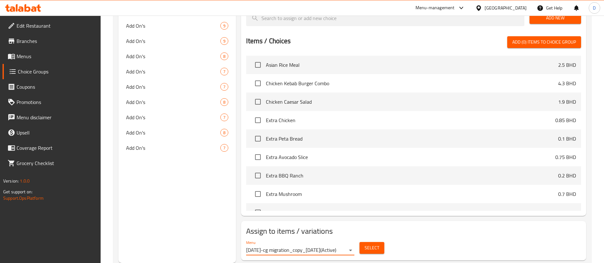
click at [377, 226] on h2 "Assign to items / variations" at bounding box center [413, 231] width 335 height 10
click at [374, 244] on span "Select" at bounding box center [372, 248] width 15 height 8
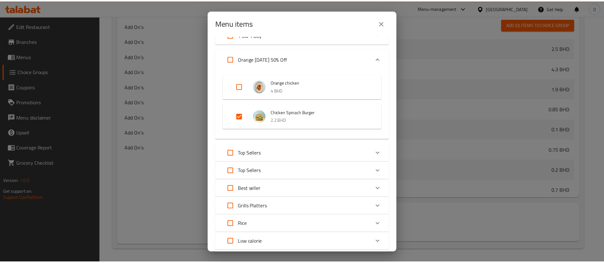
scroll to position [0, 0]
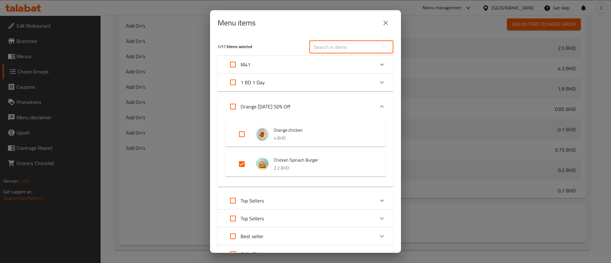
click at [348, 50] on input "text" at bounding box center [343, 47] width 69 height 13
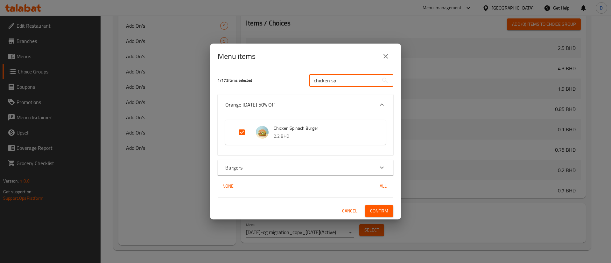
type input "chicken sp"
click at [386, 172] on div "Expand" at bounding box center [381, 167] width 15 height 15
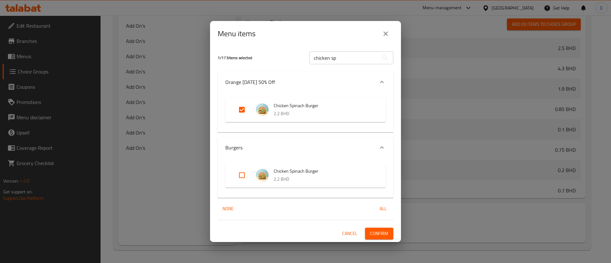
click at [244, 176] on input "Expand" at bounding box center [241, 175] width 15 height 15
checkbox input "true"
click at [378, 238] on button "Confirm" at bounding box center [379, 234] width 28 height 12
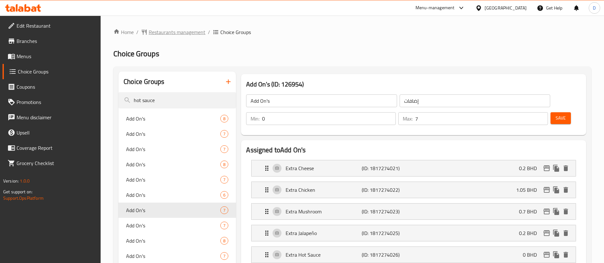
click at [192, 36] on span "Restaurants management" at bounding box center [177, 32] width 57 height 8
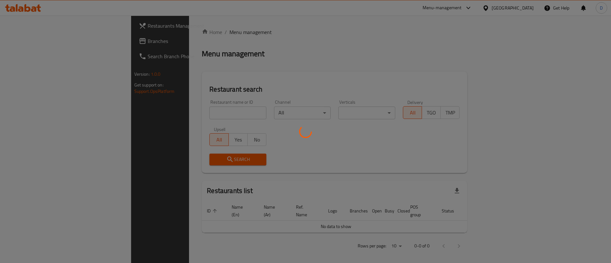
click at [189, 115] on div at bounding box center [305, 131] width 611 height 263
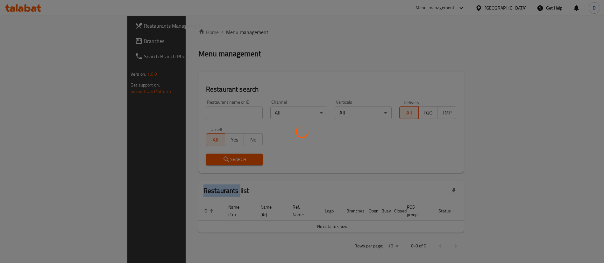
click at [189, 115] on div at bounding box center [302, 131] width 604 height 263
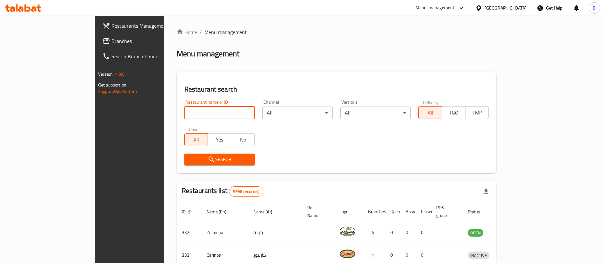
drag, startPoint x: 189, startPoint y: 114, endPoint x: 186, endPoint y: 111, distance: 3.6
click at [188, 113] on input "search" at bounding box center [219, 113] width 70 height 13
click at [186, 111] on input "search" at bounding box center [219, 113] width 70 height 13
type input "reef al [GEOGRAPHIC_DATA]"
click button "Search" at bounding box center [219, 160] width 70 height 12
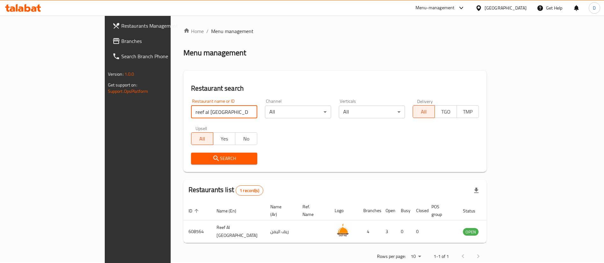
scroll to position [8, 0]
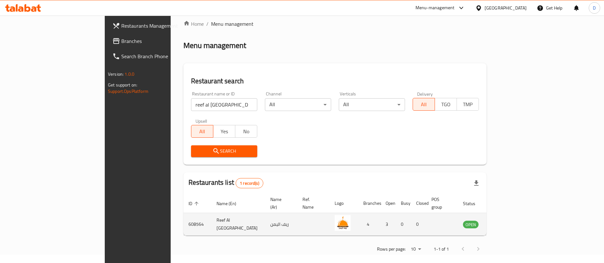
click at [183, 220] on td "608564" at bounding box center [197, 224] width 28 height 23
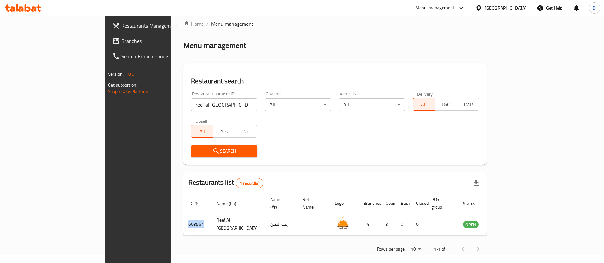
copy td "608564"
click at [121, 41] on span "Branches" at bounding box center [160, 41] width 79 height 8
